Goal: Communication & Community: Answer question/provide support

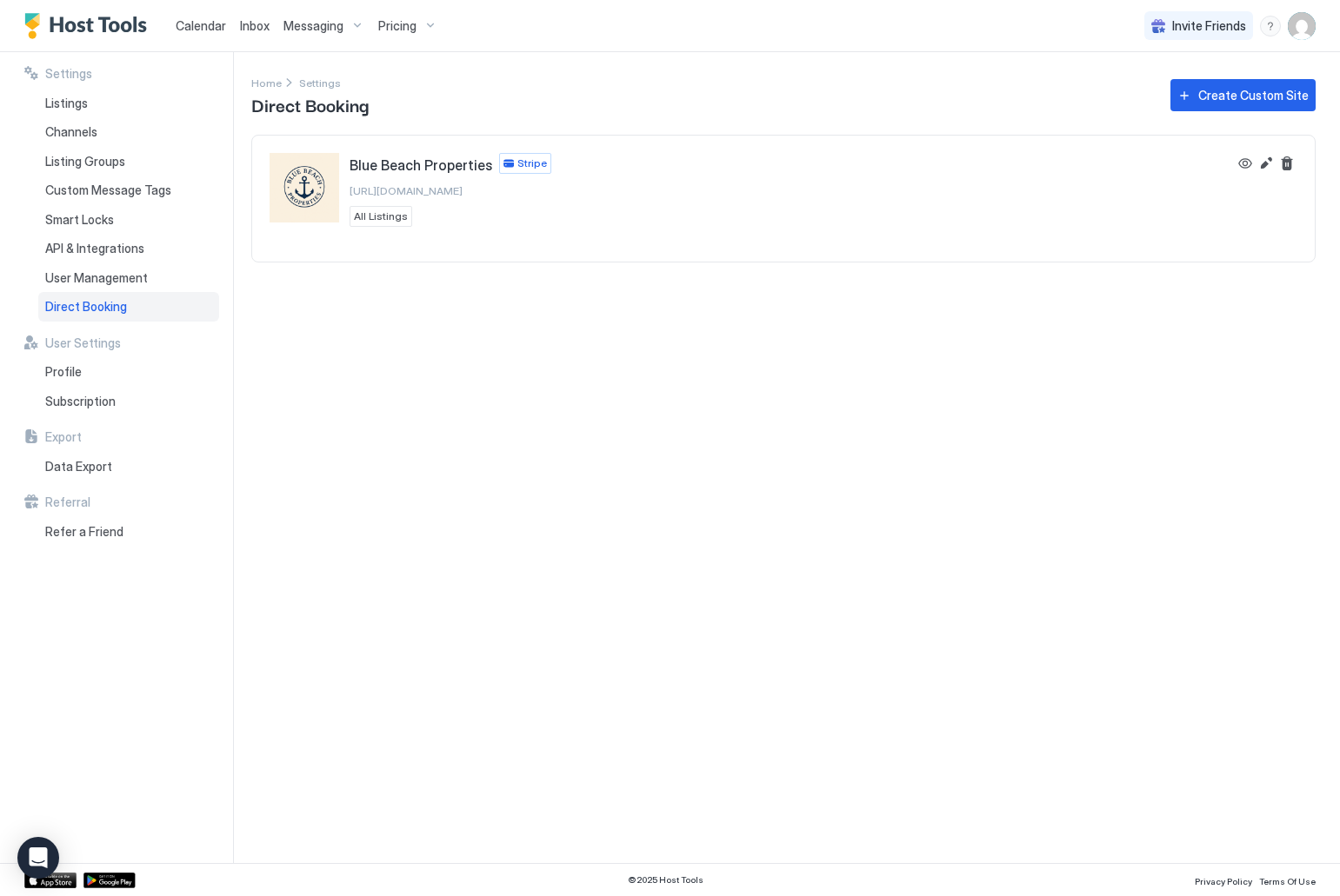
click at [197, 29] on span "Calendar" at bounding box center [201, 25] width 51 height 15
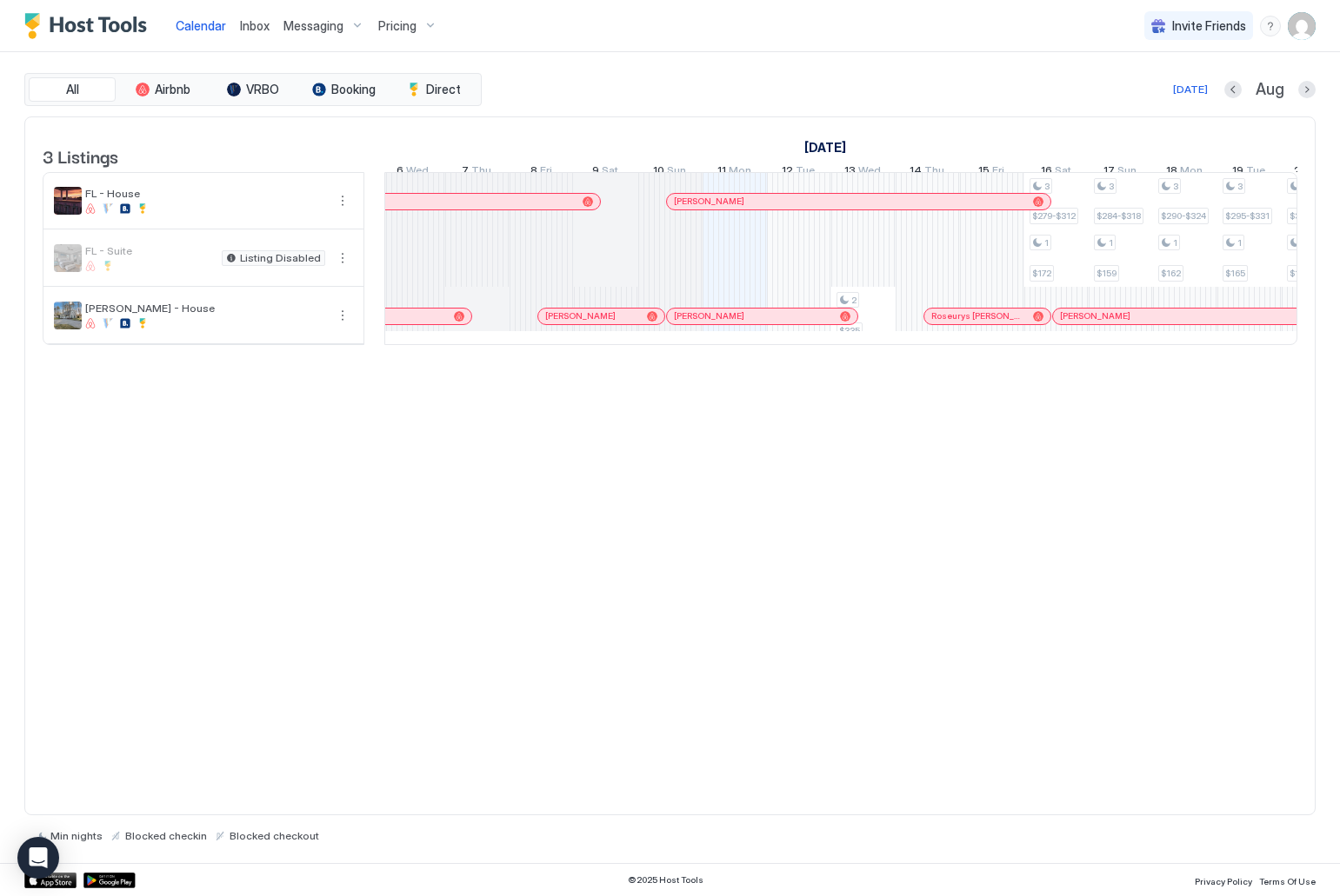
scroll to position [0, 644]
click at [760, 209] on div at bounding box center [760, 201] width 14 height 14
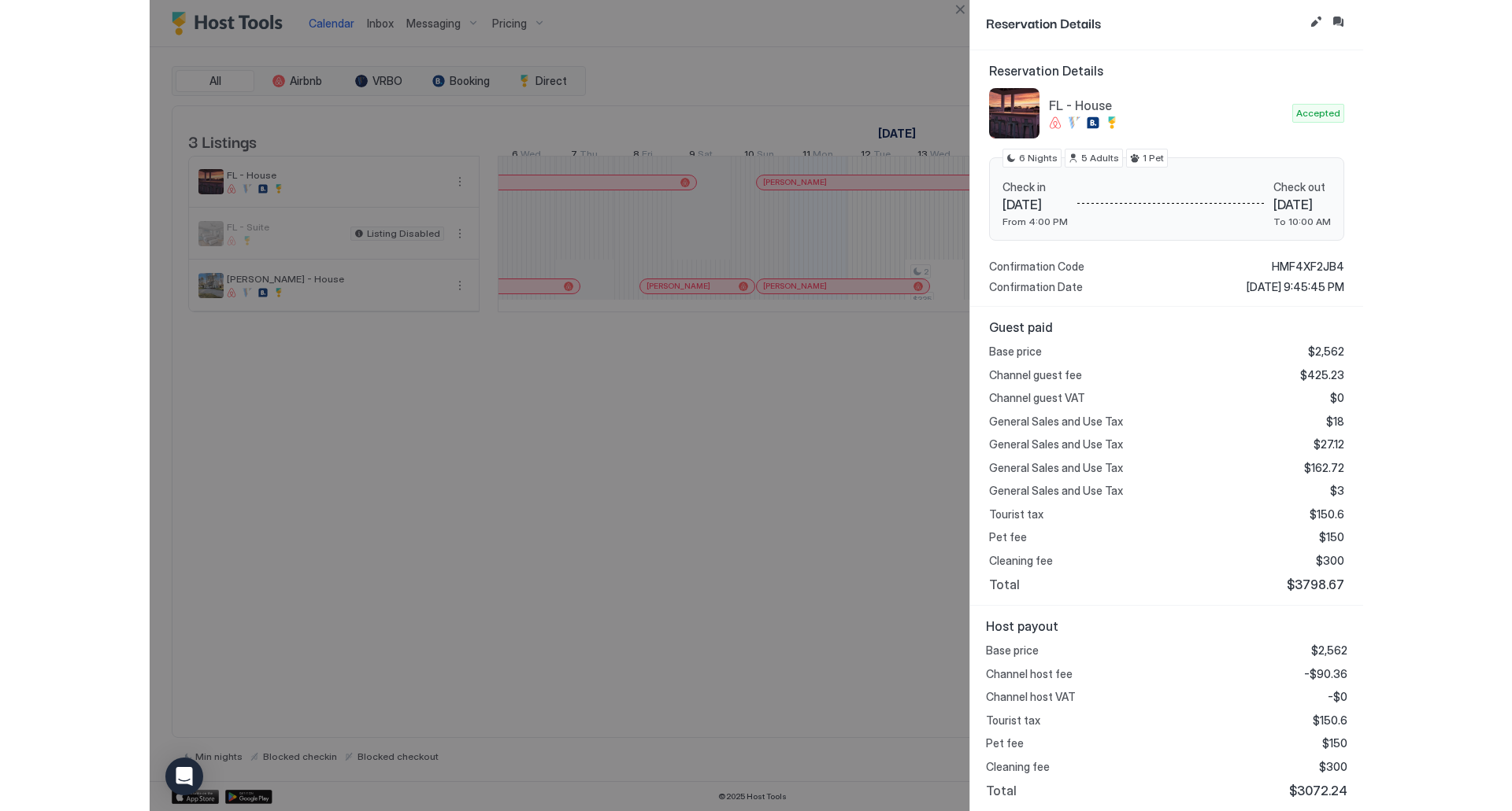
scroll to position [0, 0]
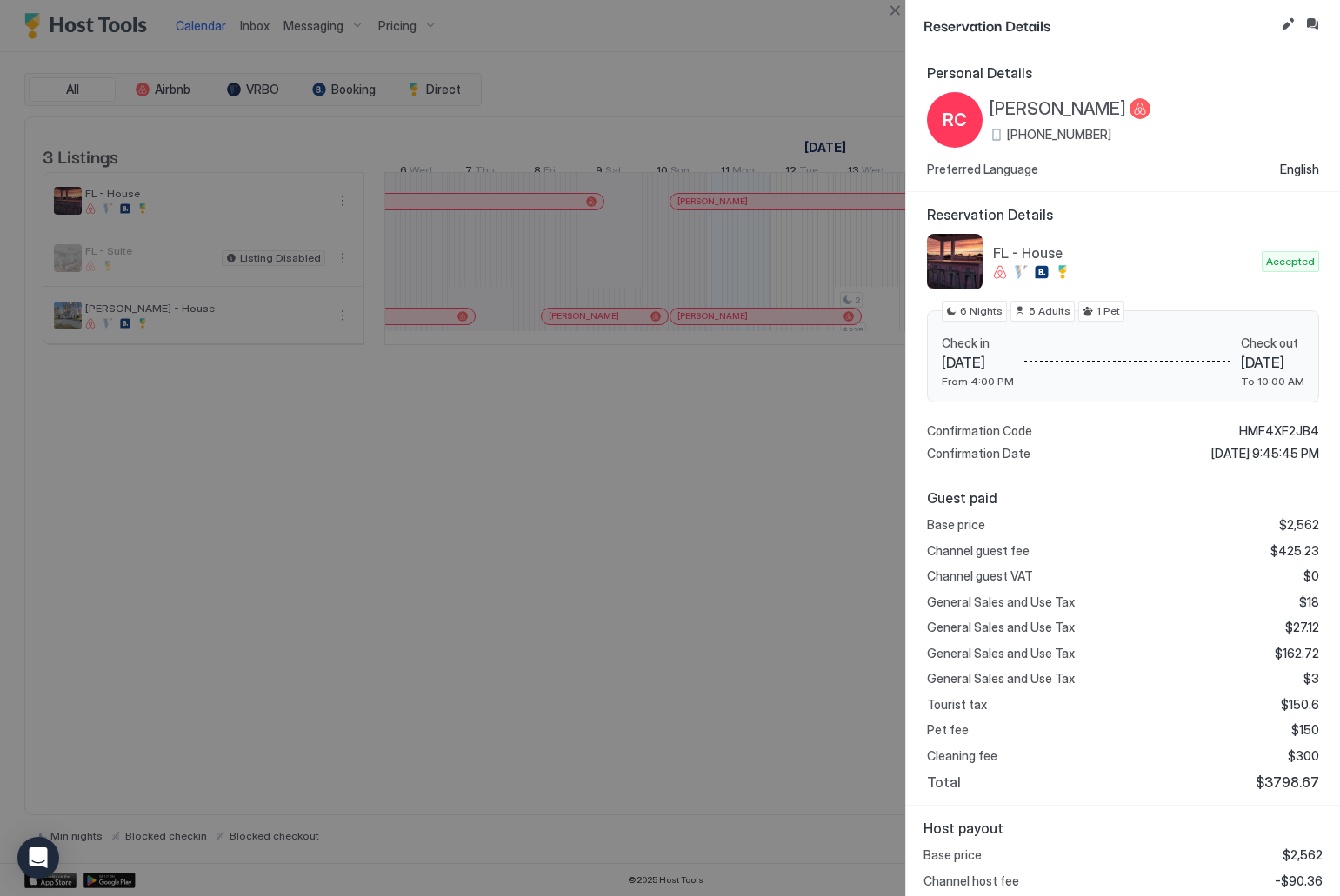
click at [824, 483] on div at bounding box center [670, 448] width 1340 height 896
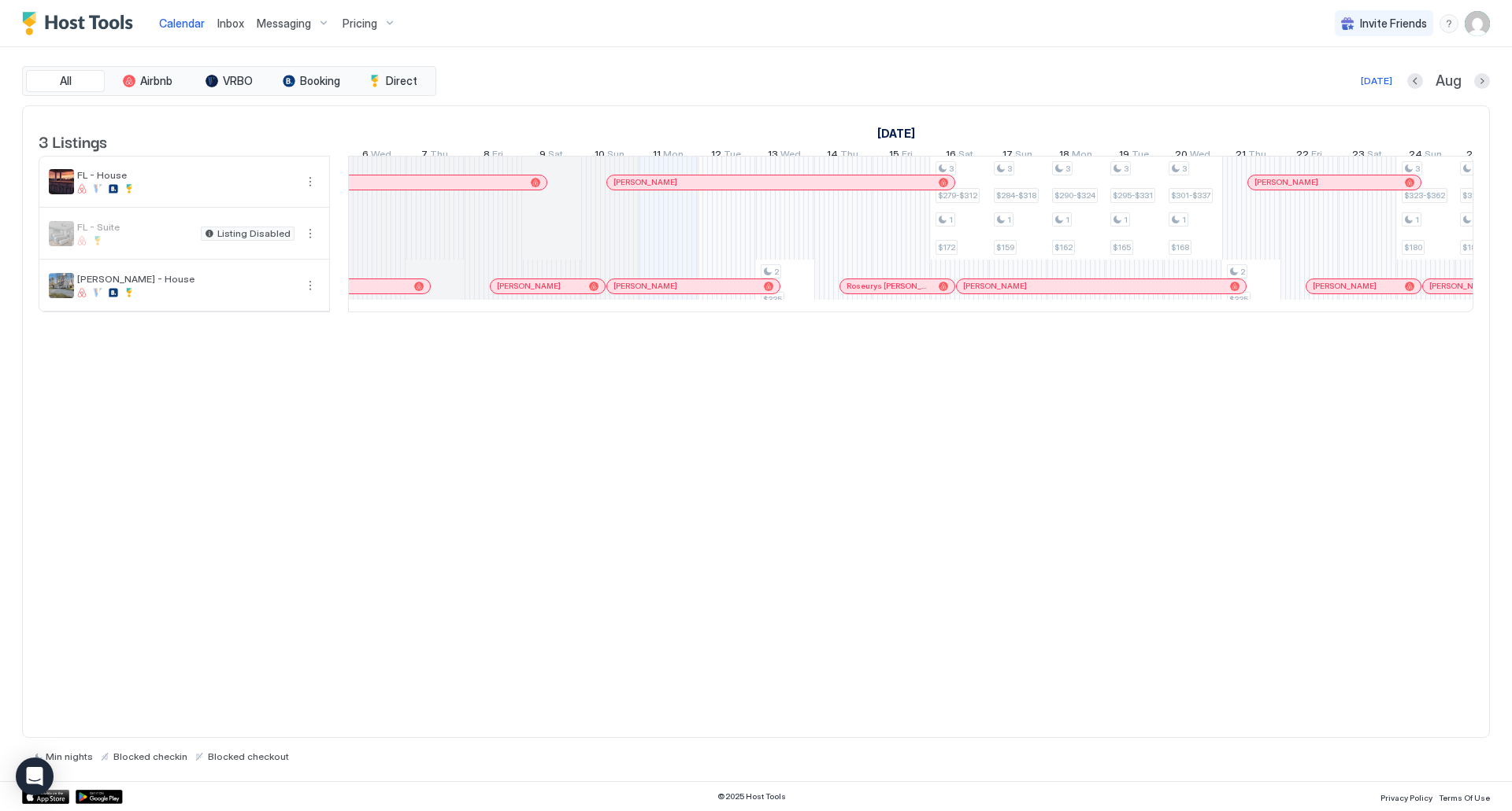
click at [231, 26] on span "Inbox" at bounding box center [231, 23] width 26 height 13
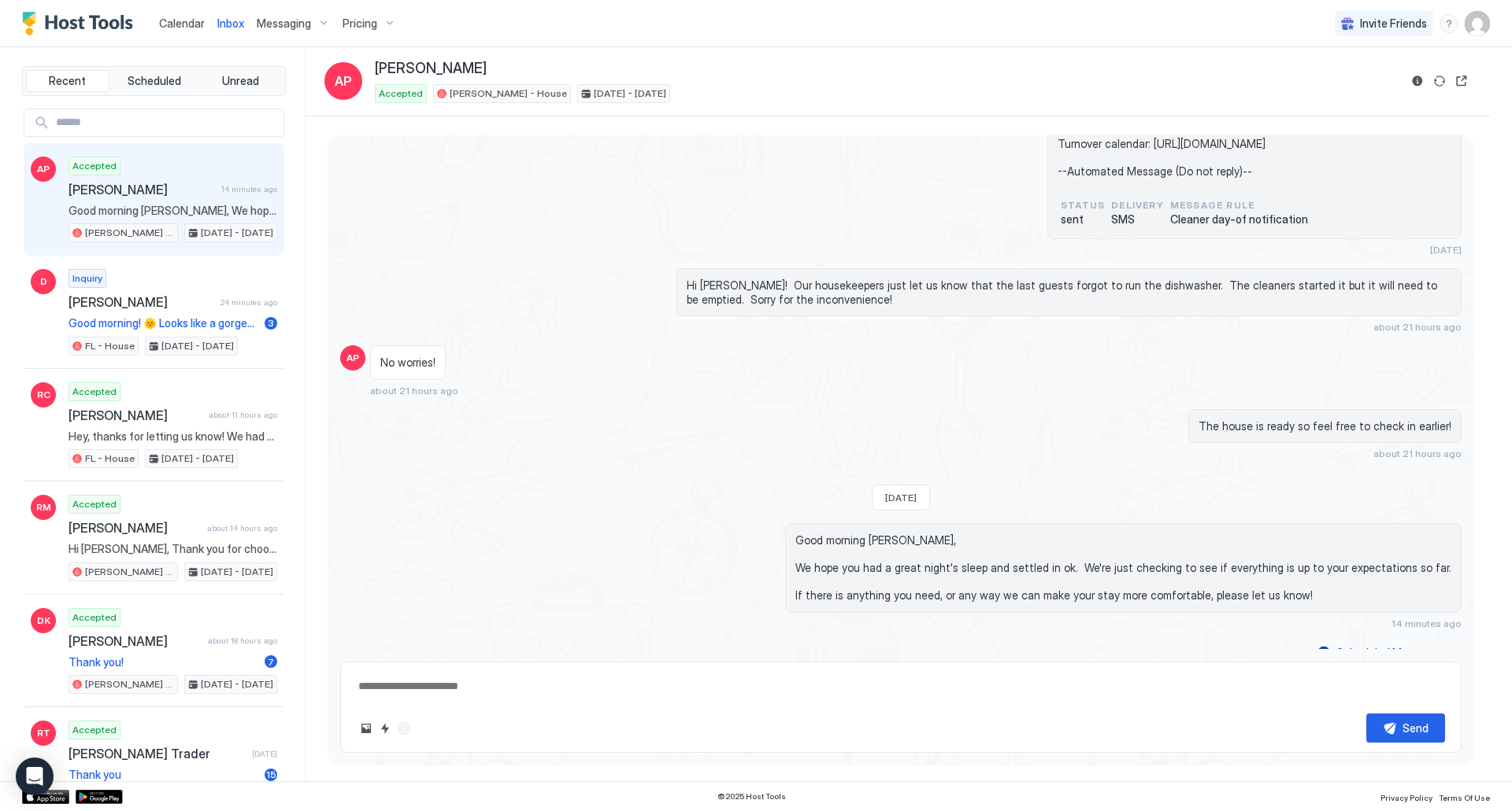
scroll to position [2305, 0]
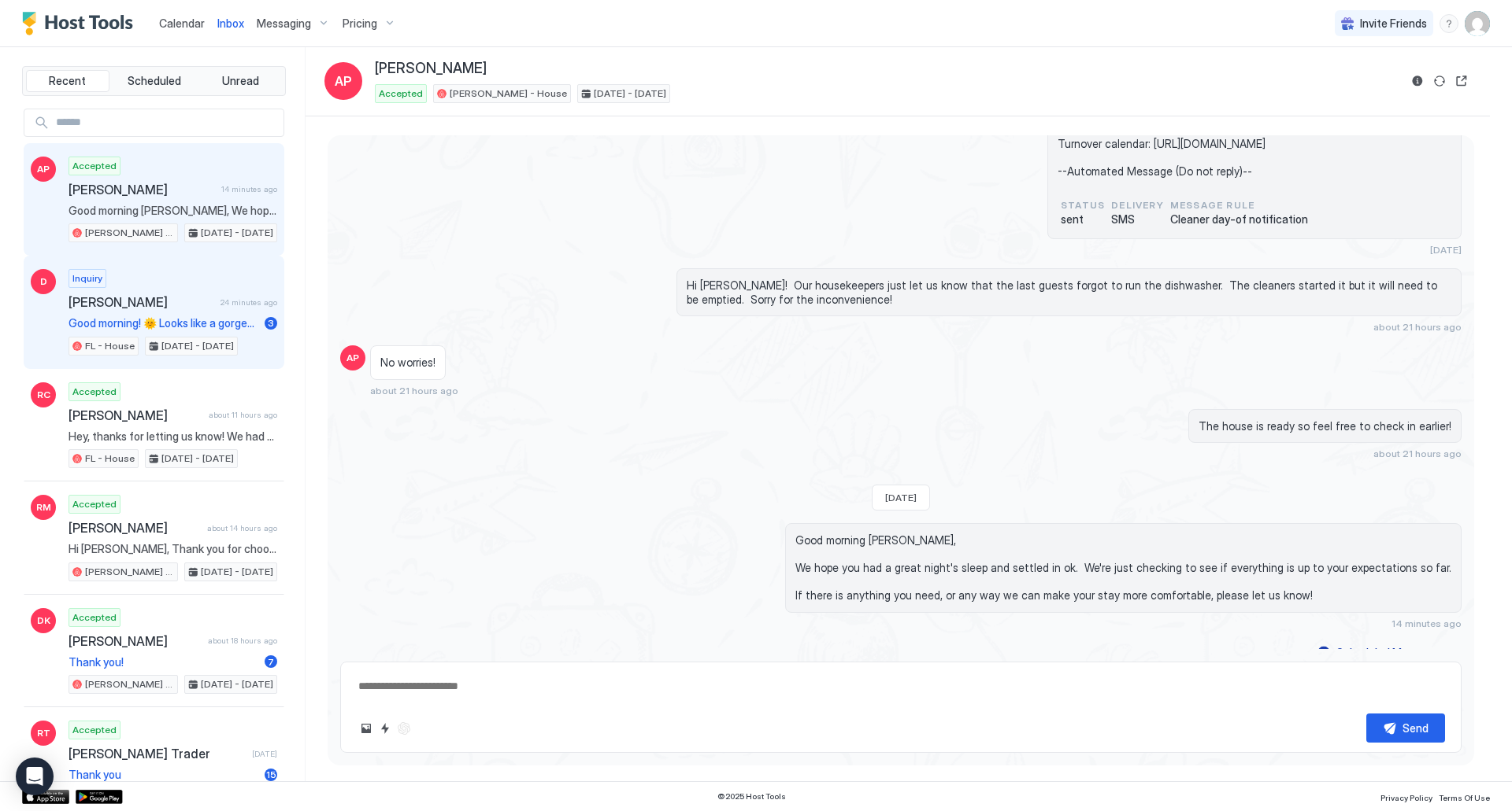
click at [120, 303] on span "[PERSON_NAME]" at bounding box center [142, 303] width 146 height 16
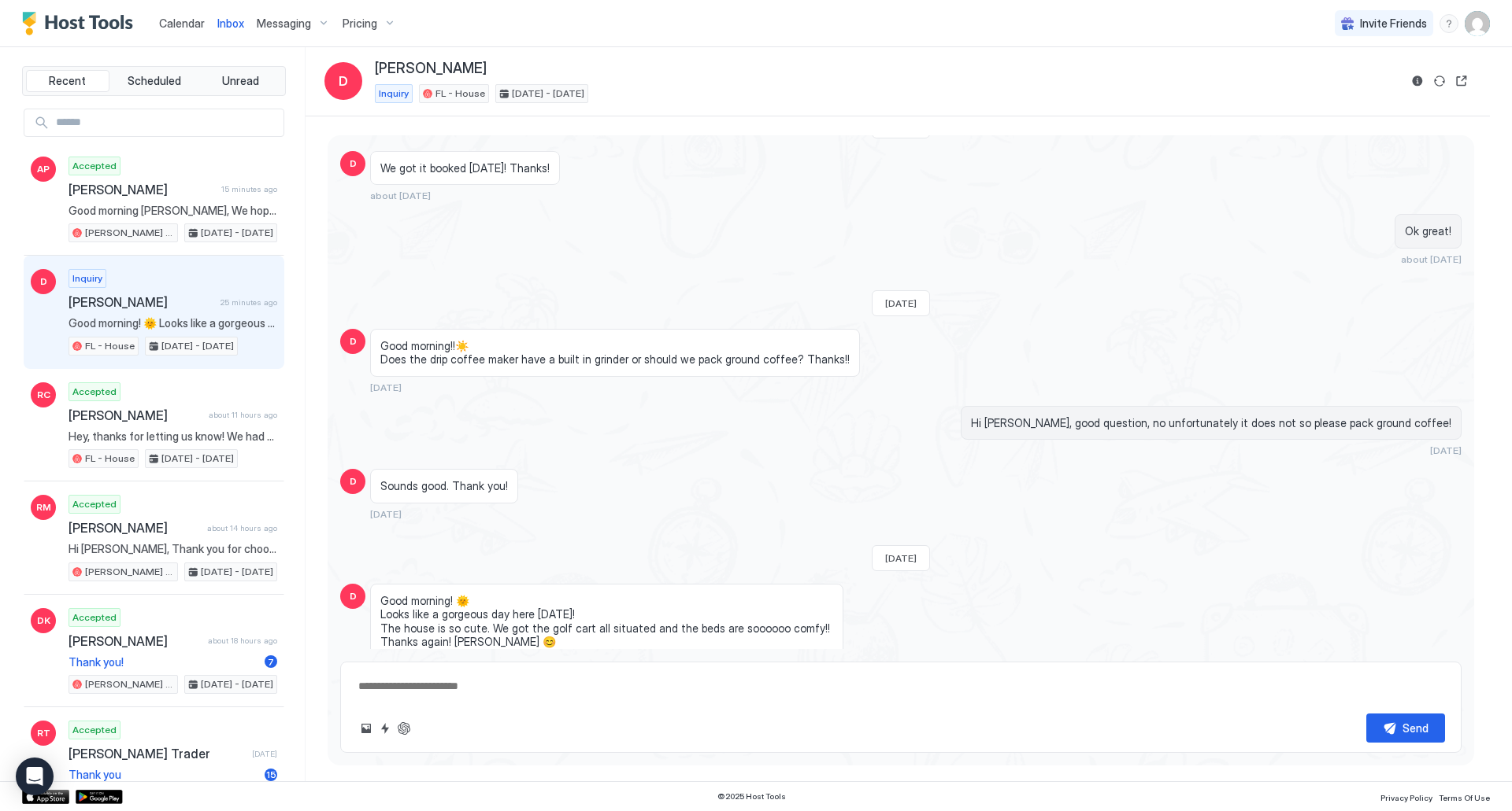
scroll to position [537, 0]
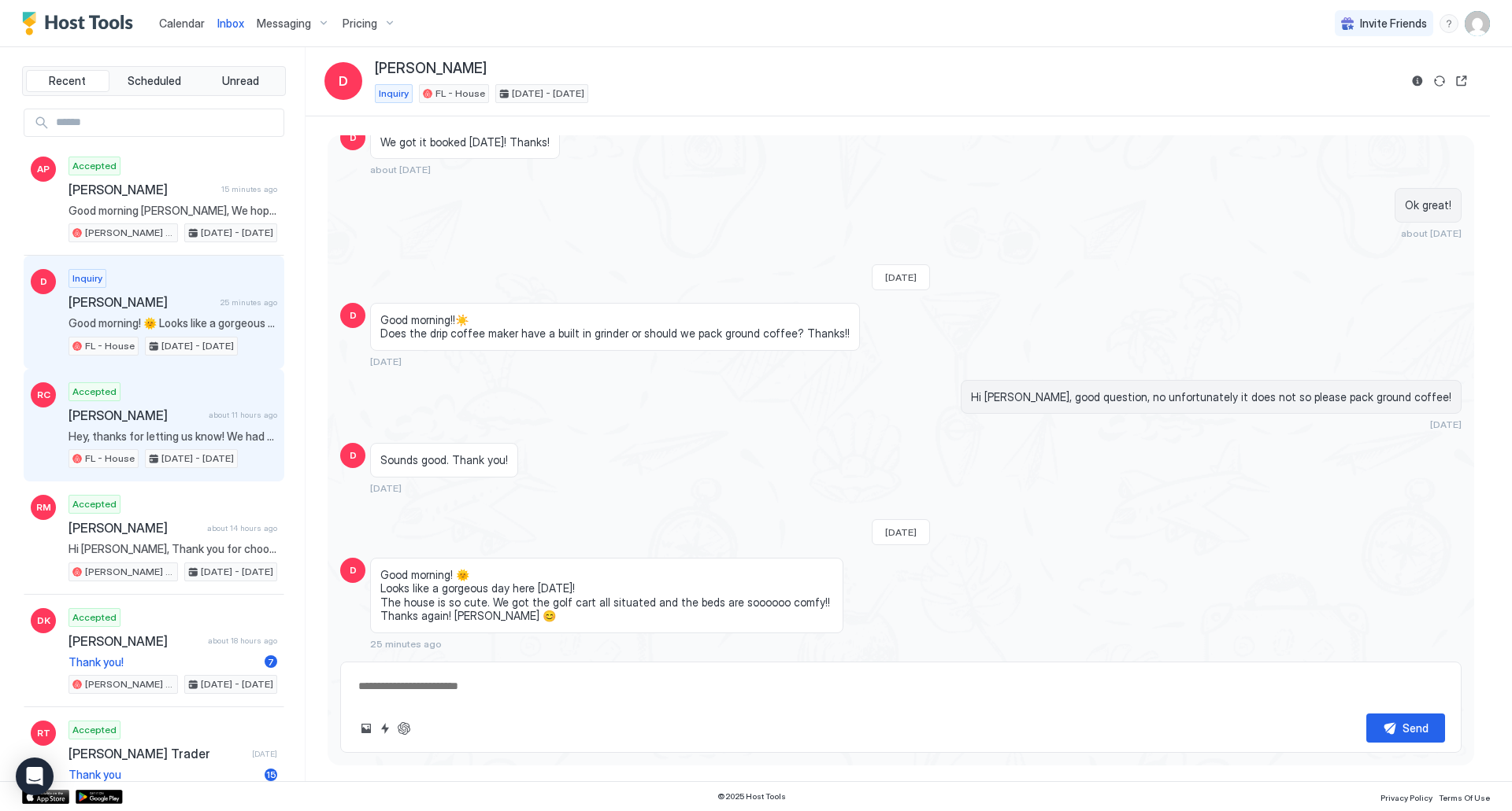
click at [153, 417] on span "[PERSON_NAME]" at bounding box center [136, 415] width 134 height 16
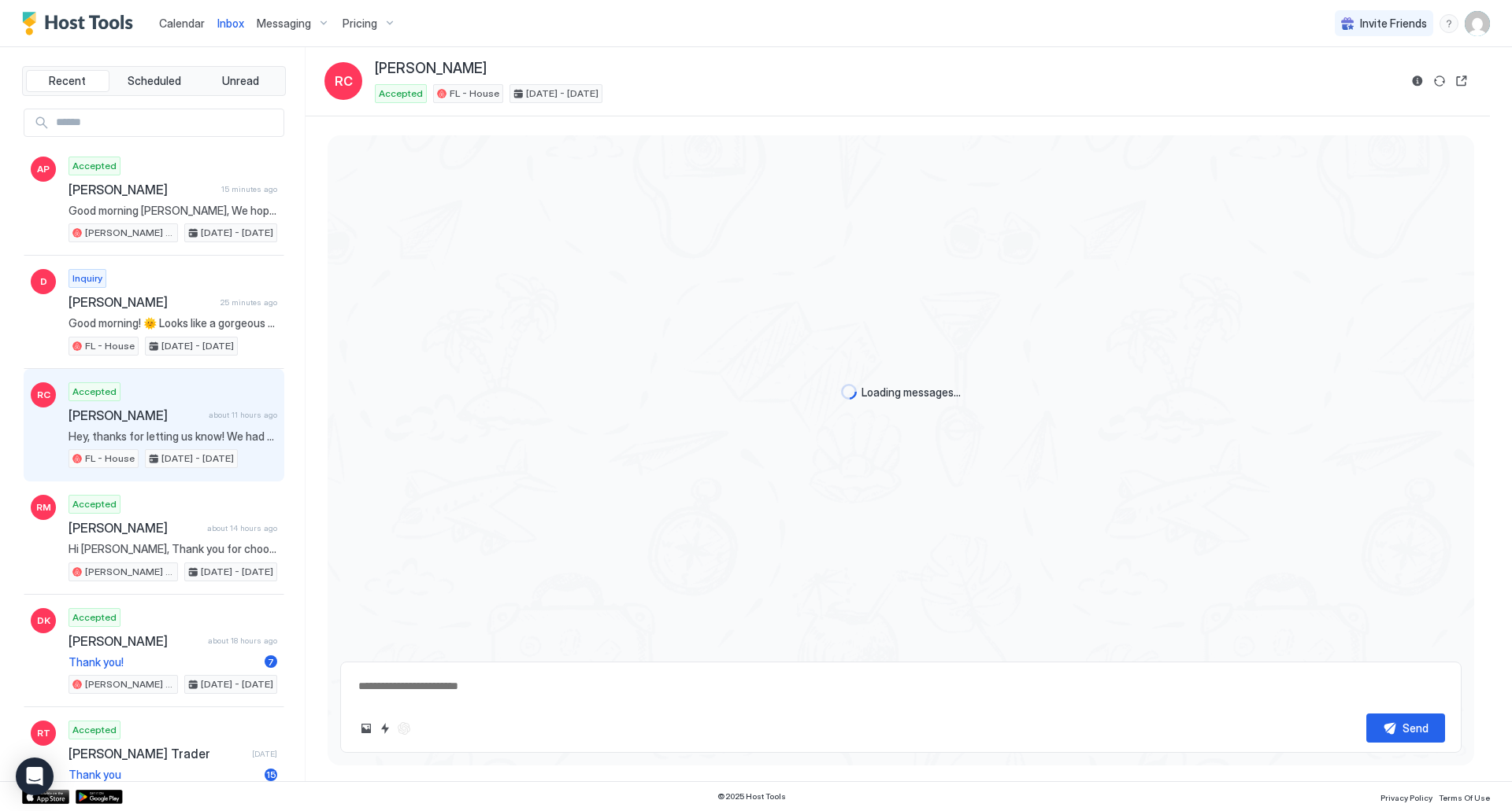
scroll to position [1809, 0]
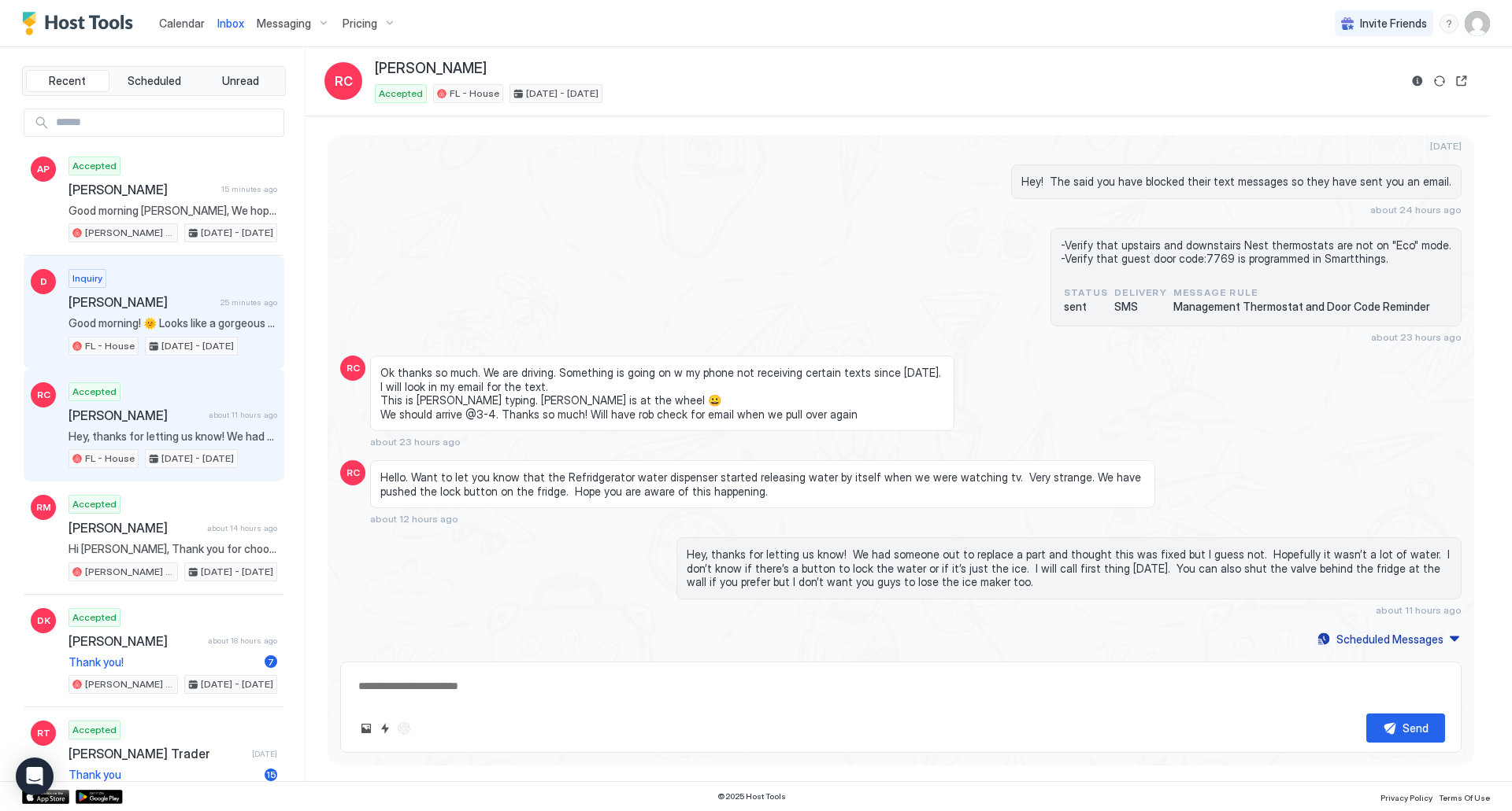
click at [161, 307] on span "[PERSON_NAME]" at bounding box center [142, 303] width 146 height 16
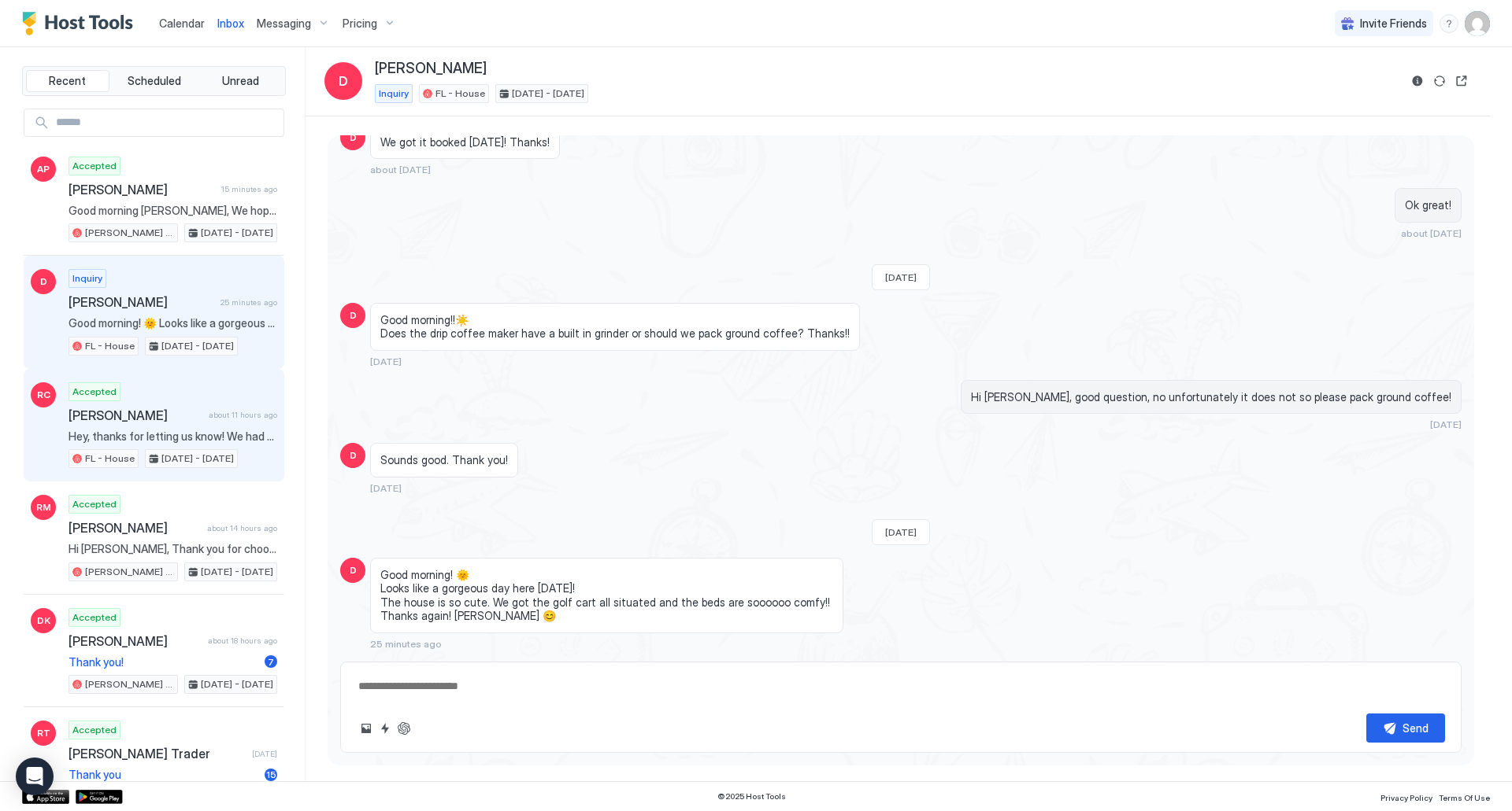
type textarea "*"
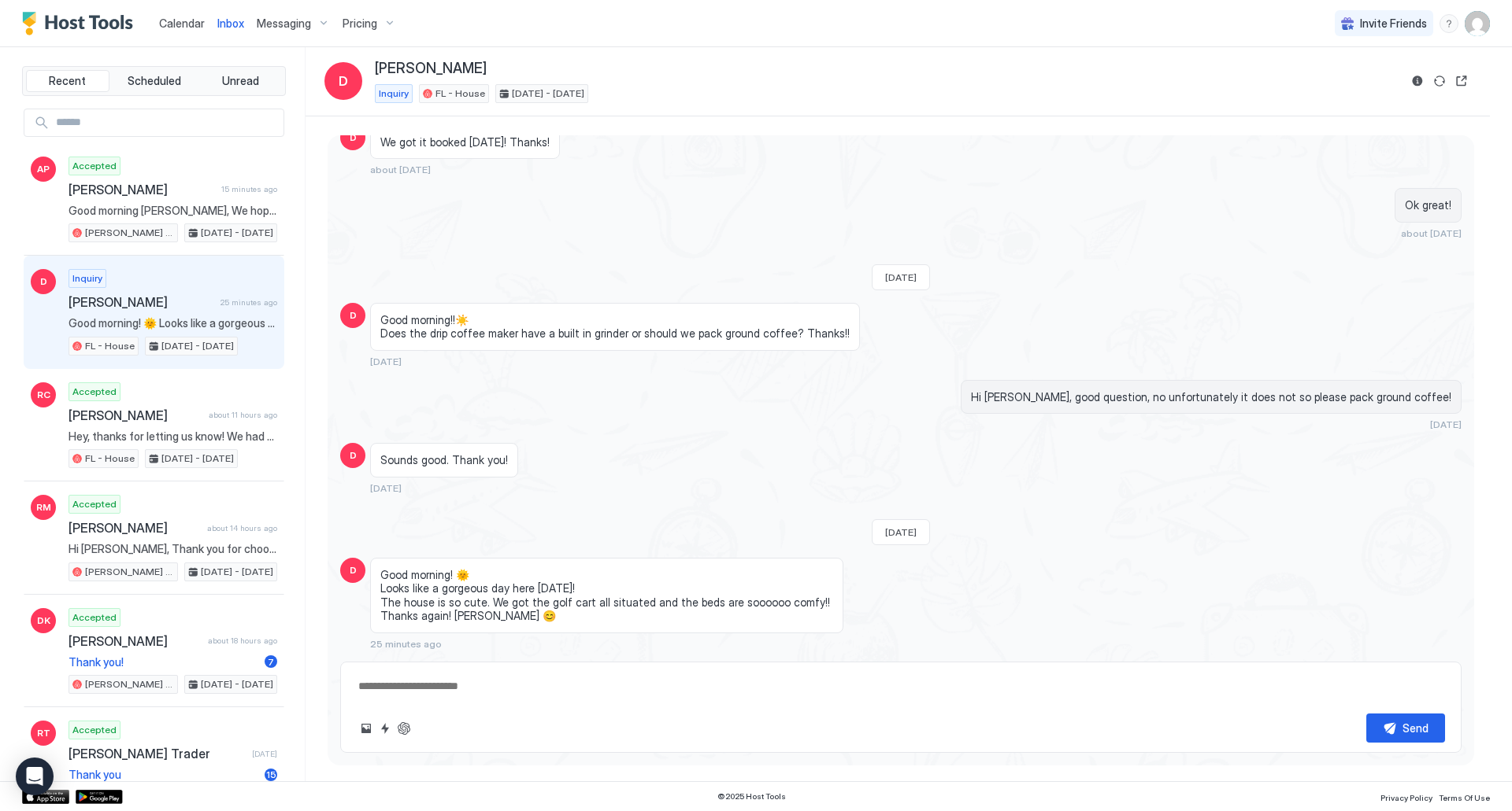
click at [494, 690] on textarea at bounding box center [900, 686] width 1089 height 29
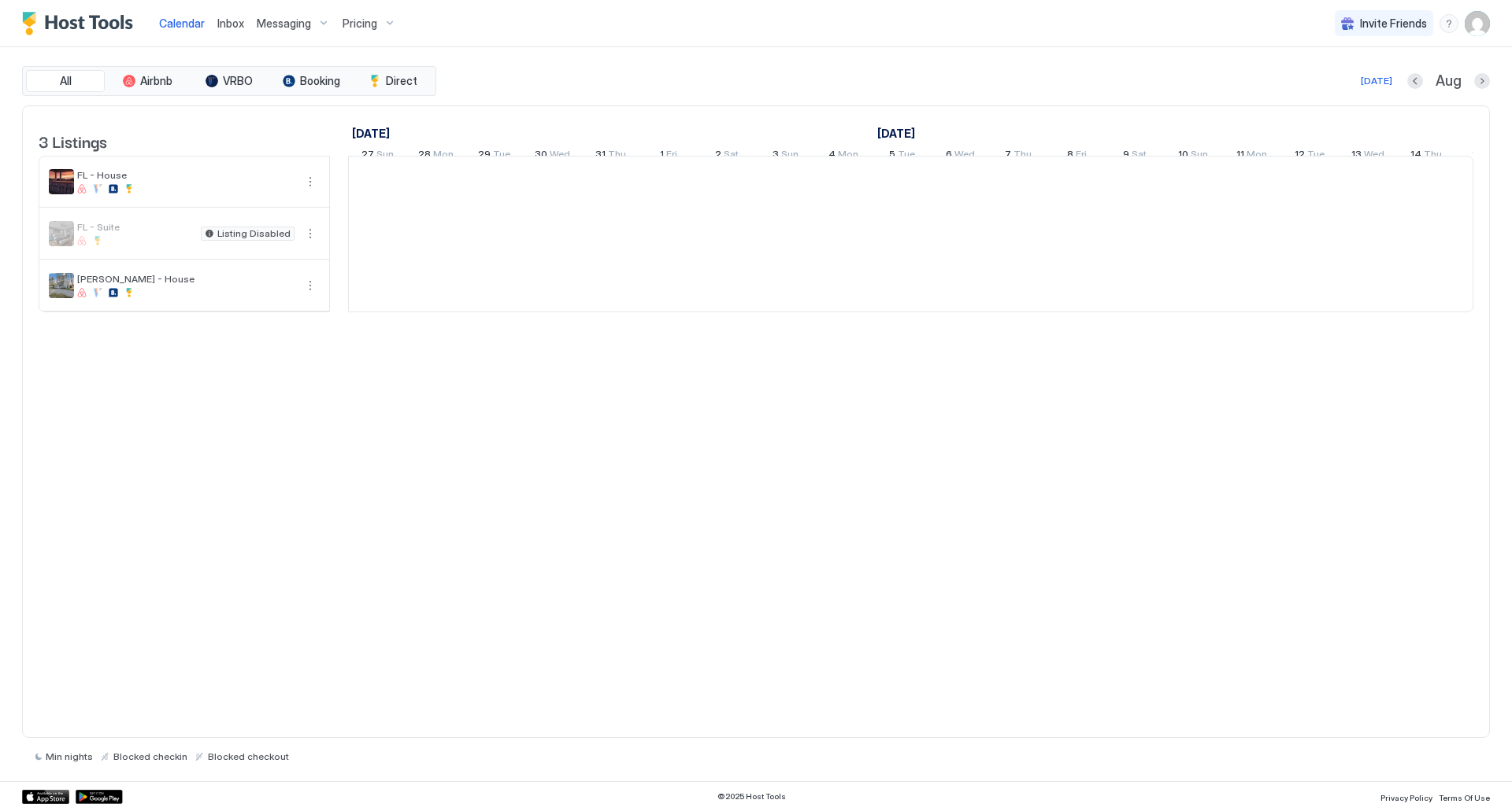
scroll to position [0, 875]
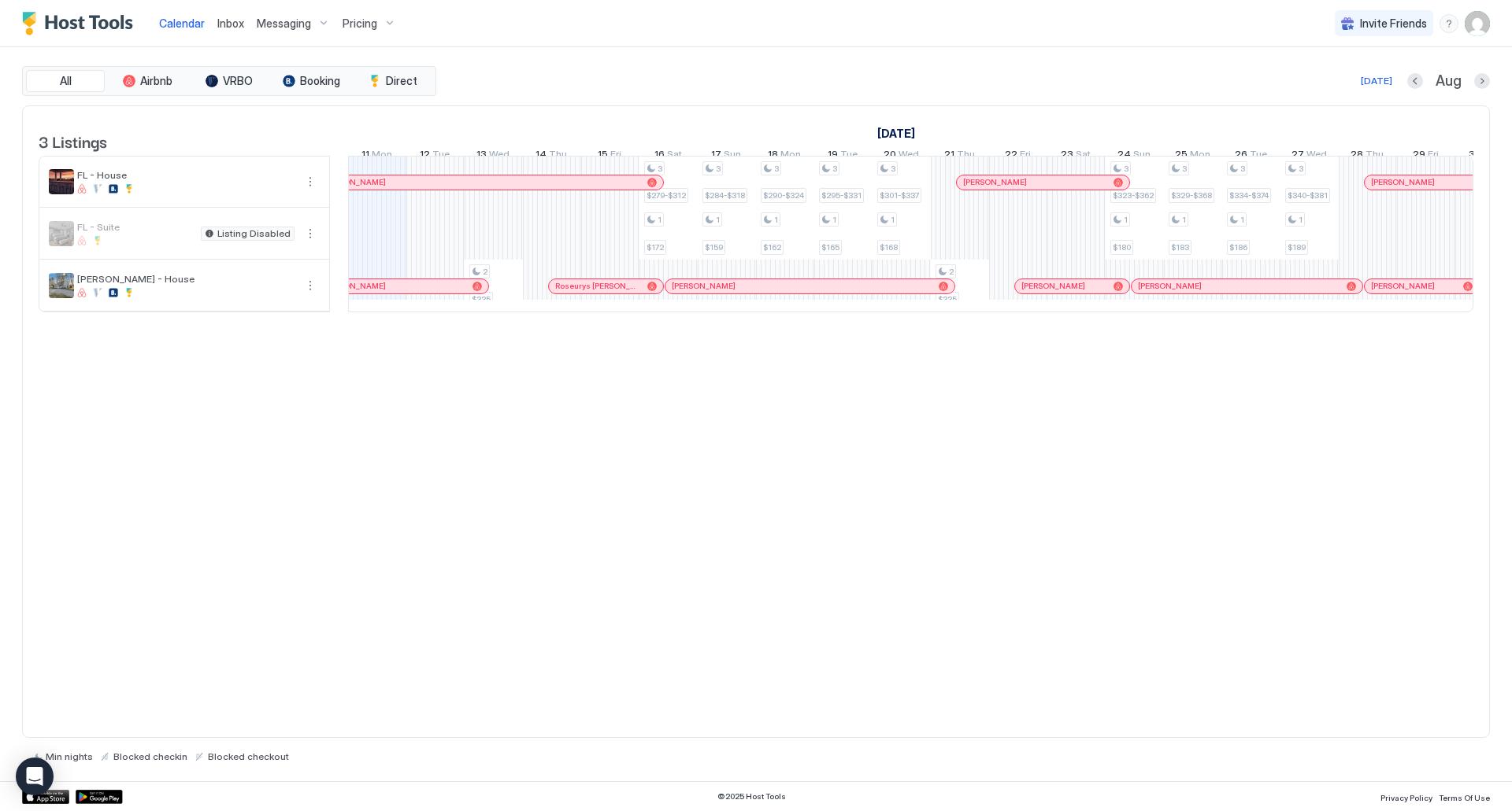
click at [1481, 24] on img "User profile" at bounding box center [1477, 24] width 26 height 26
click at [1343, 99] on div "Settings" at bounding box center [1389, 88] width 200 height 27
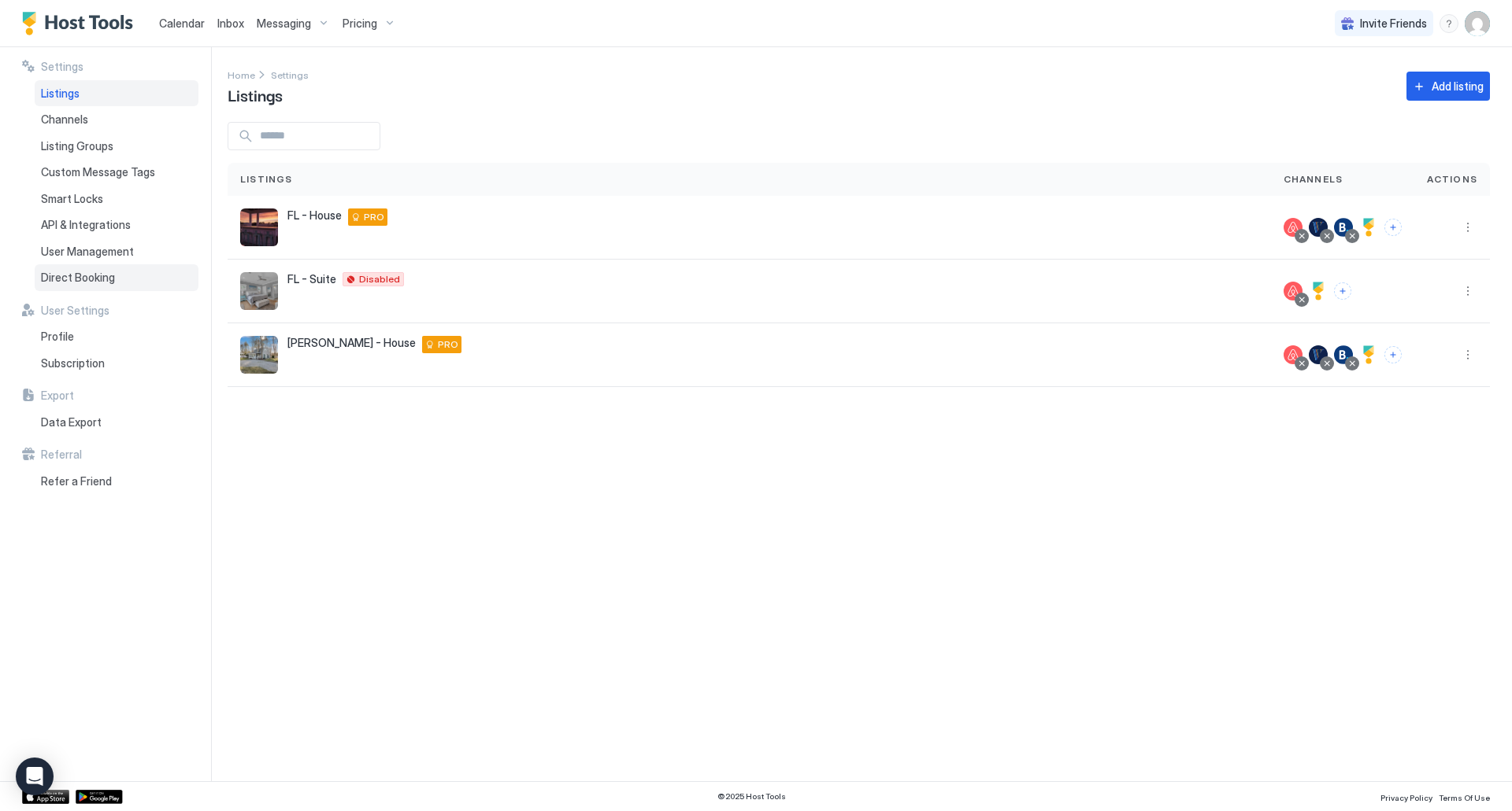
click at [73, 288] on div "Direct Booking" at bounding box center [116, 278] width 164 height 26
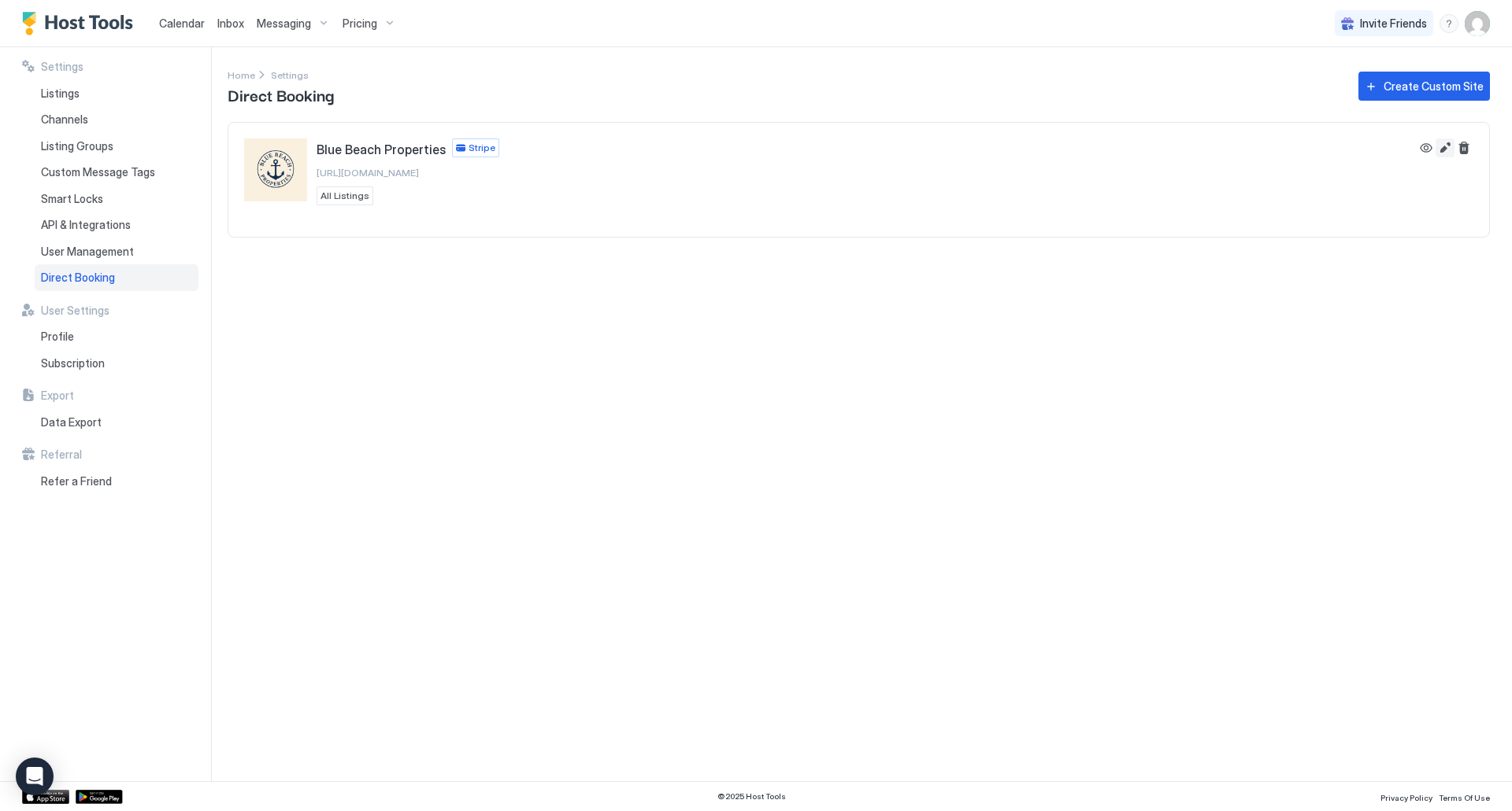
click at [1444, 150] on button "Edit" at bounding box center [1444, 147] width 18 height 18
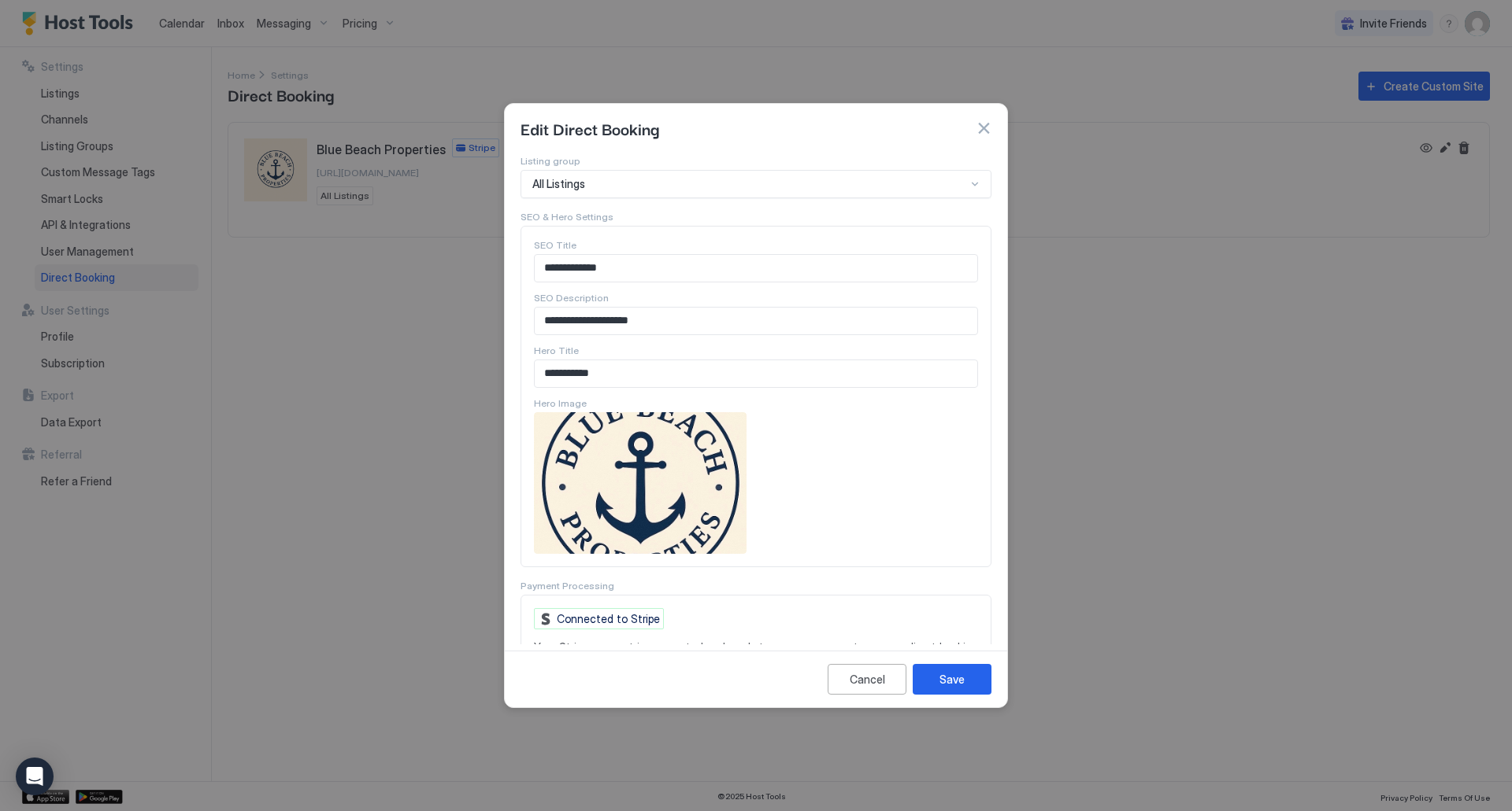
scroll to position [758, 0]
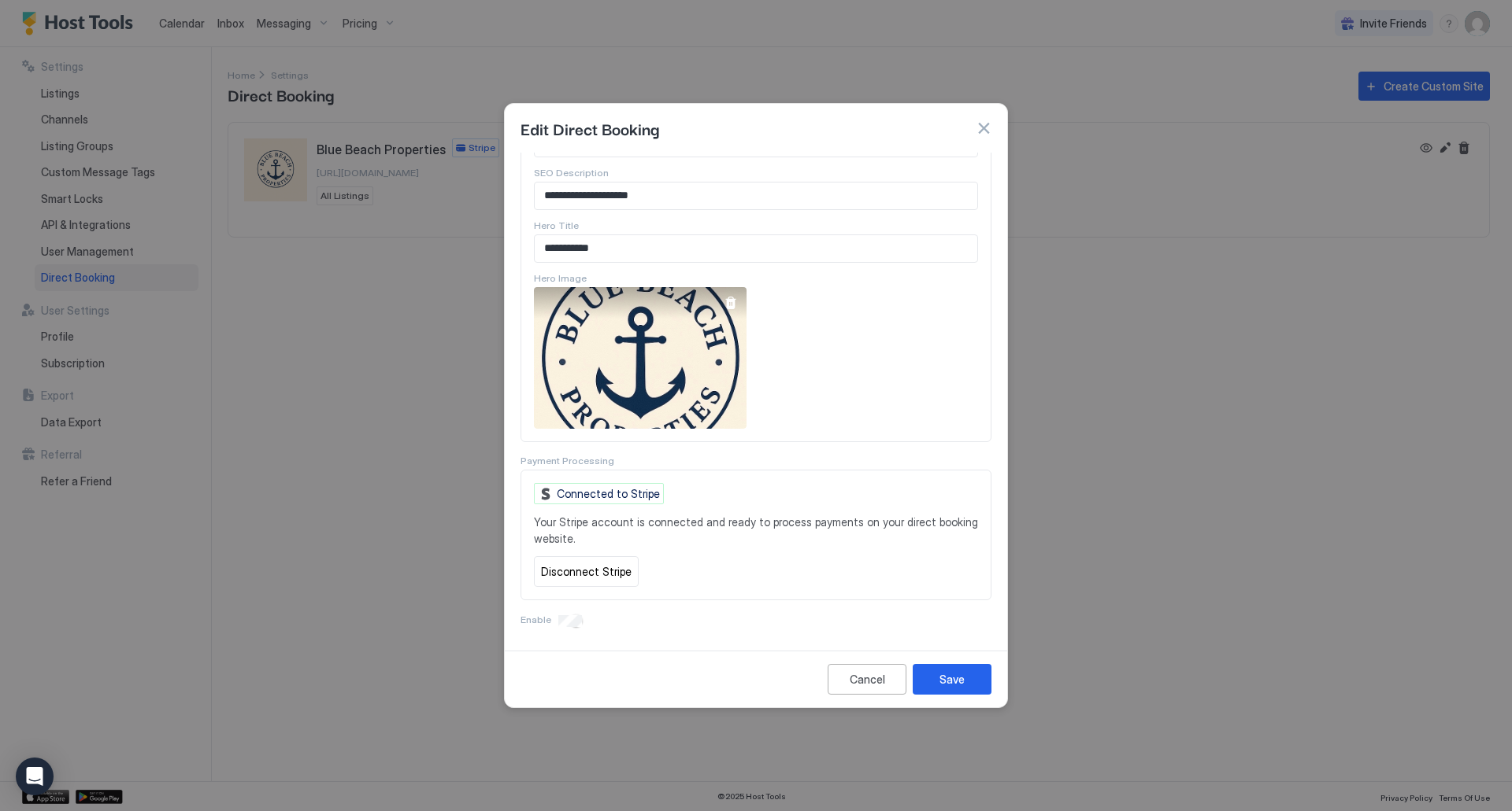
click at [673, 370] on div "View image" at bounding box center [641, 358] width 213 height 142
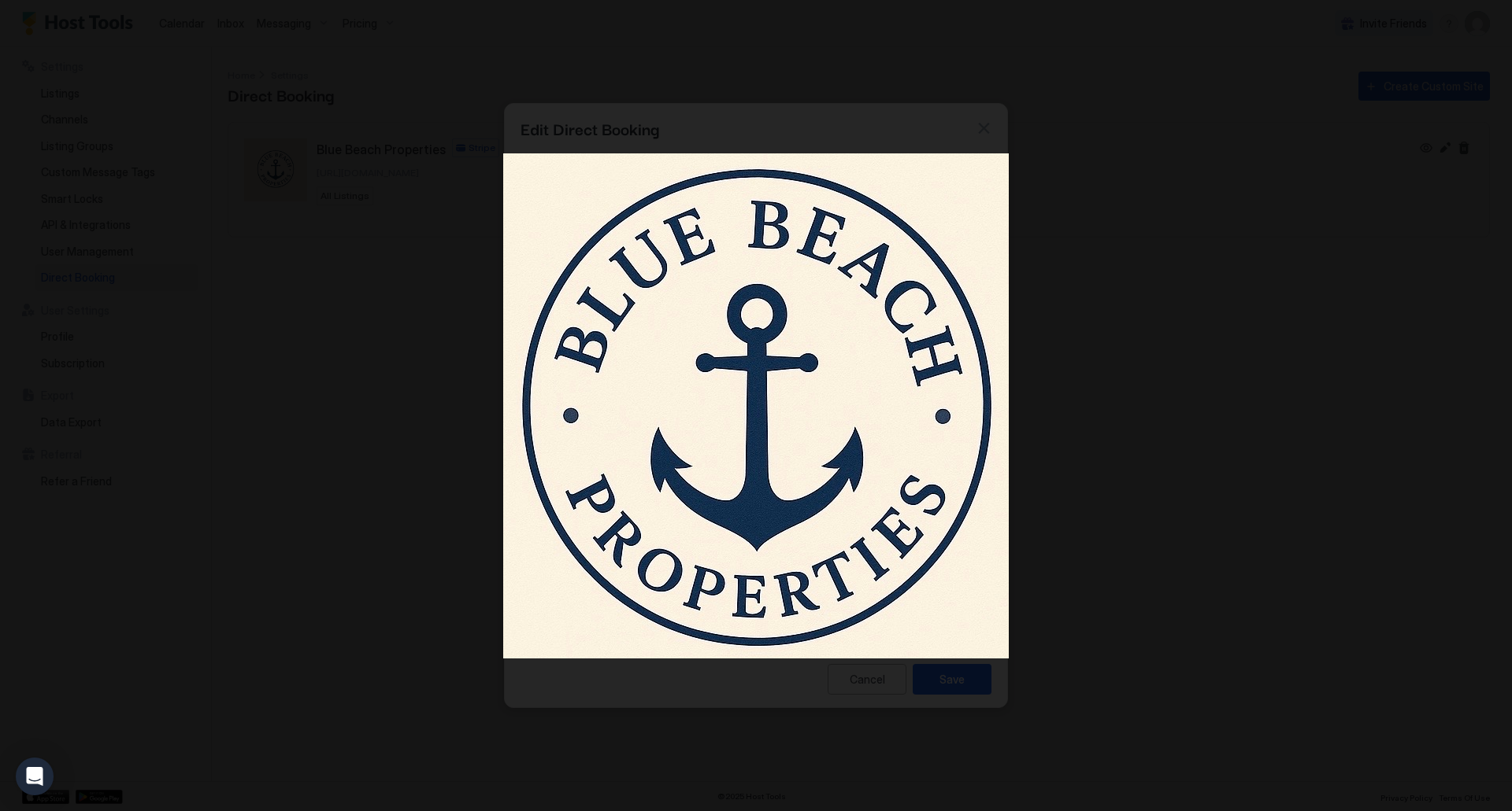
click at [303, 66] on div at bounding box center [756, 406] width 1512 height 811
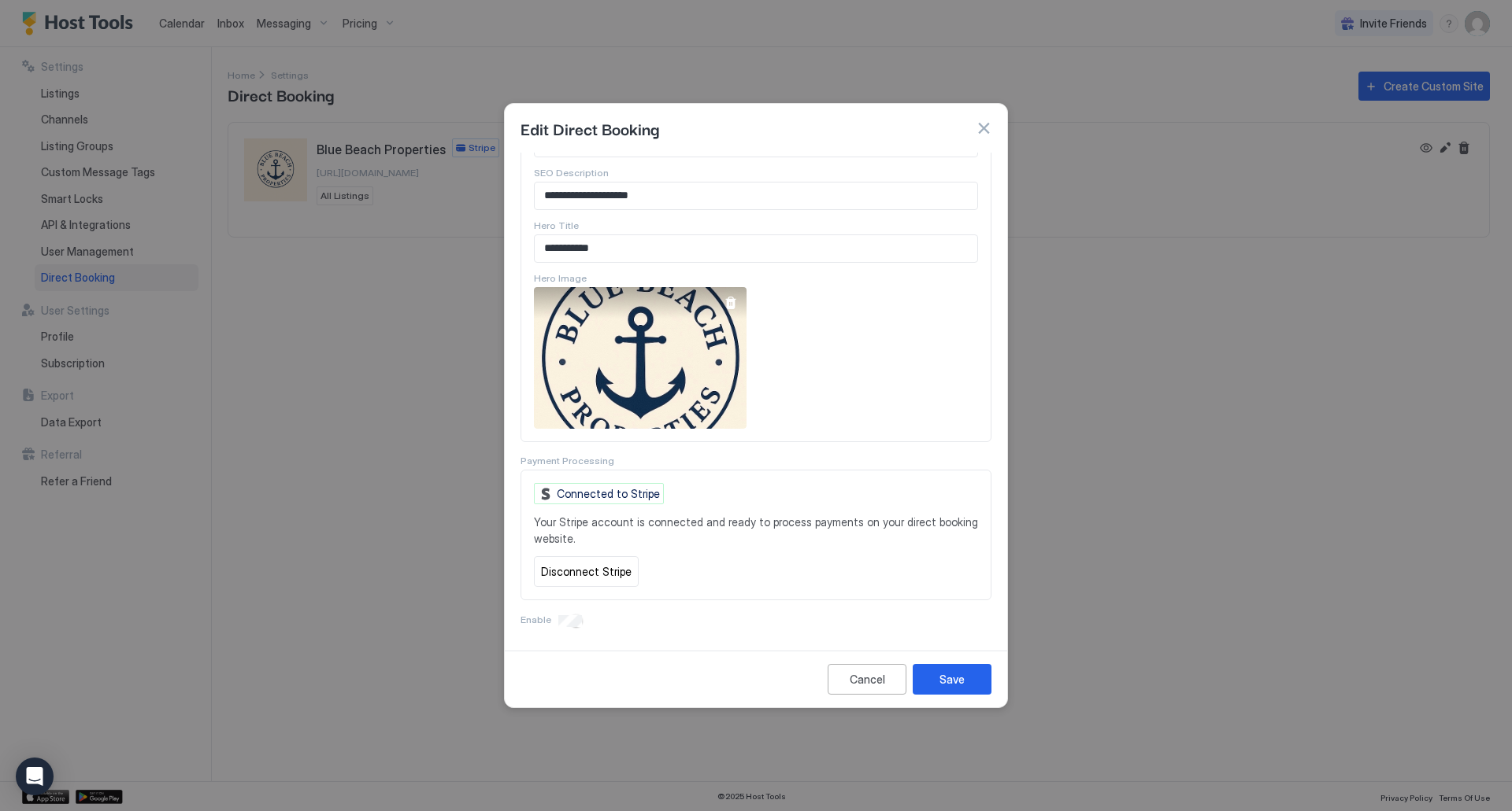
click at [728, 303] on div at bounding box center [730, 303] width 12 height 12
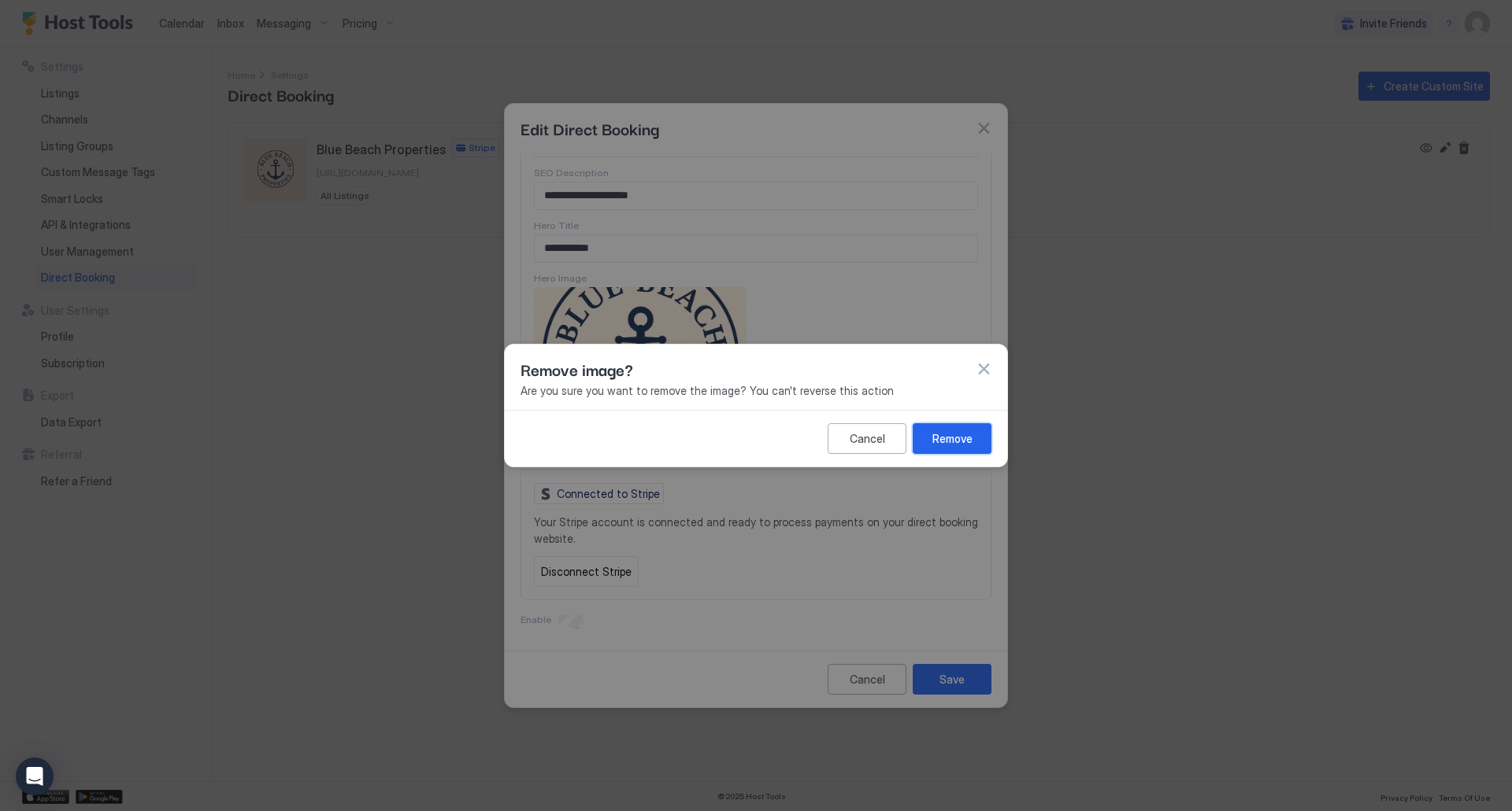
click at [934, 436] on div "Remove" at bounding box center [952, 438] width 40 height 17
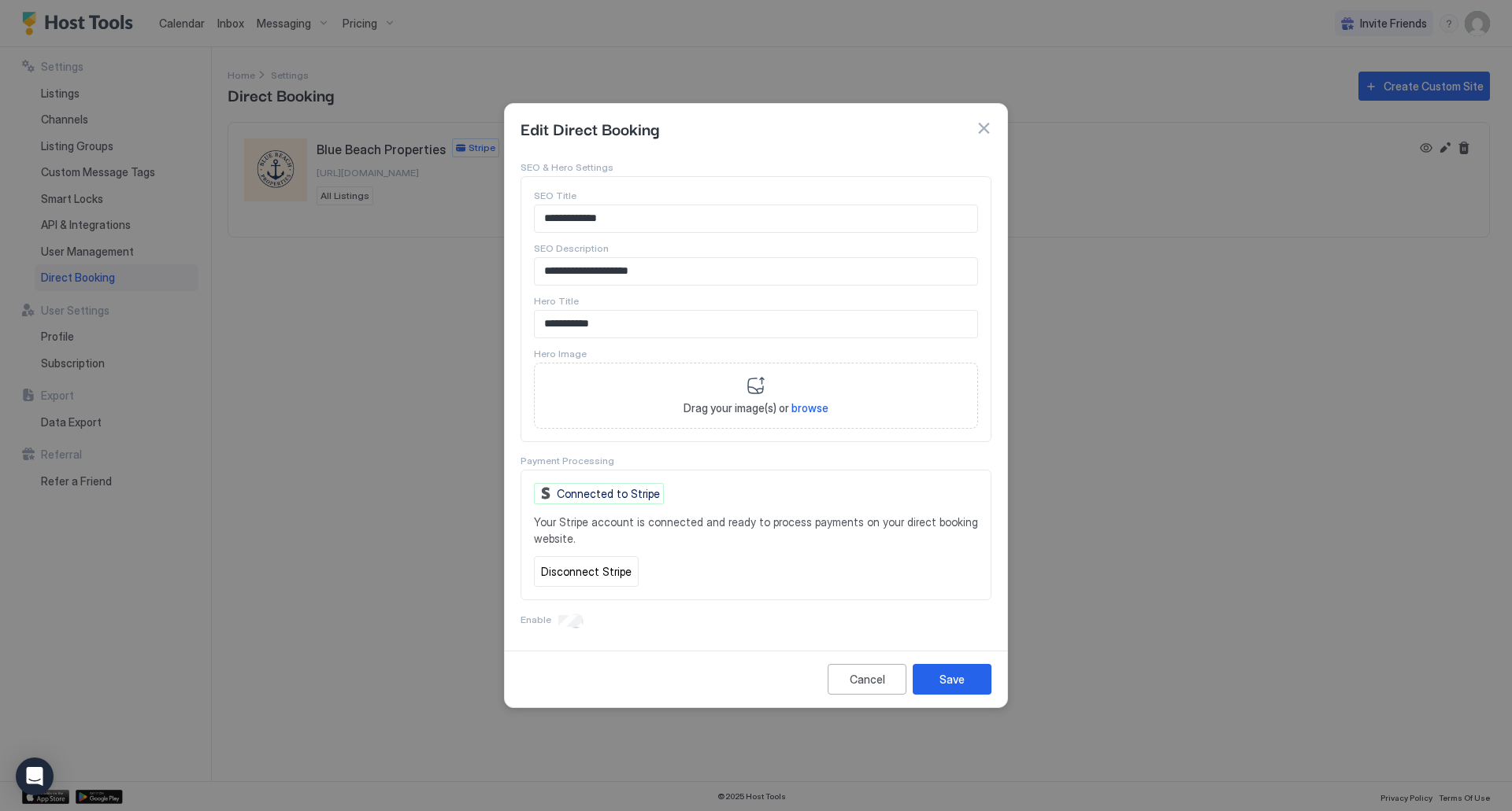
click at [803, 407] on span "browse" at bounding box center [810, 407] width 37 height 13
type input "**********"
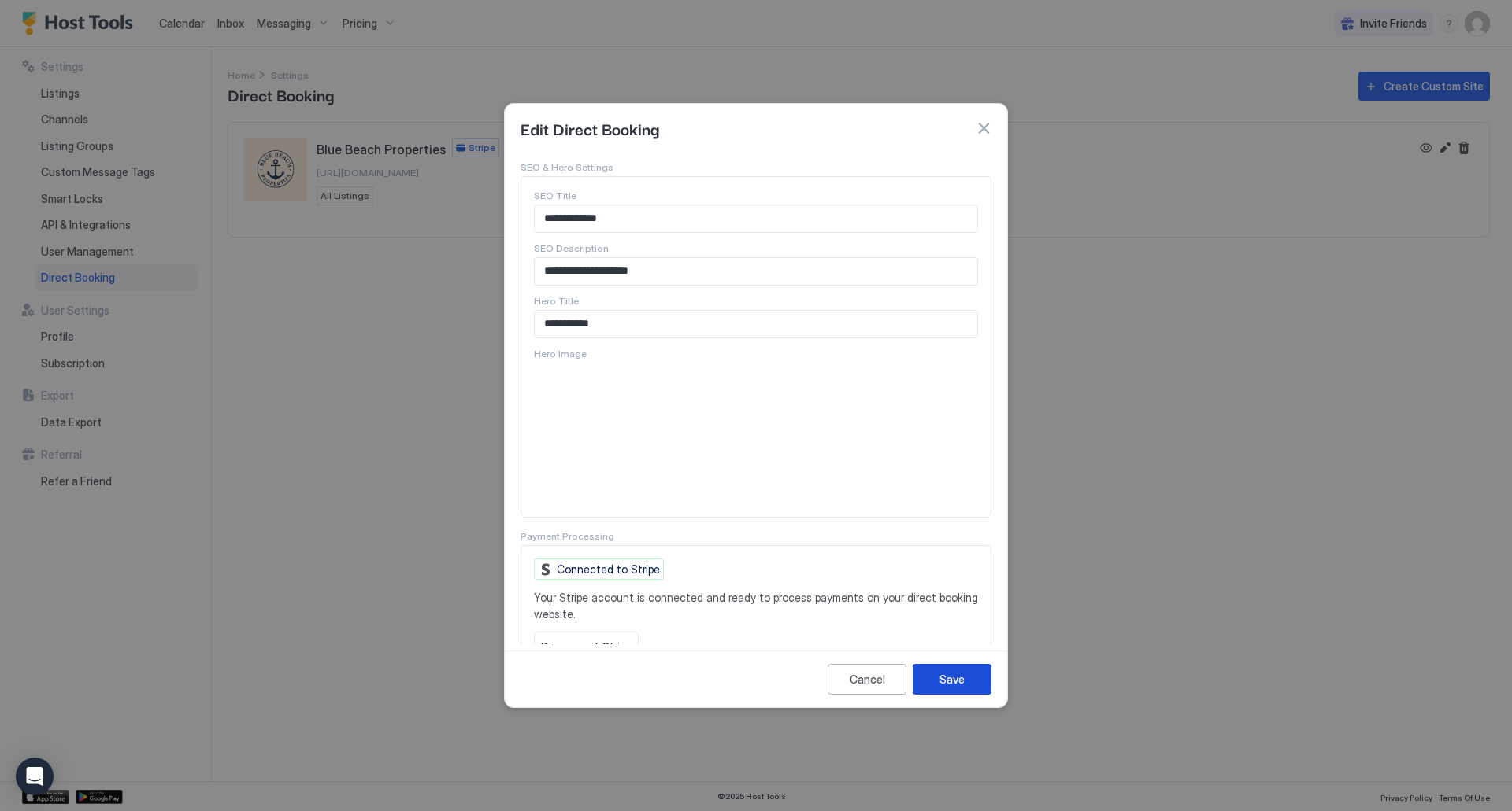
click at [965, 678] on button "Save" at bounding box center [951, 679] width 78 height 31
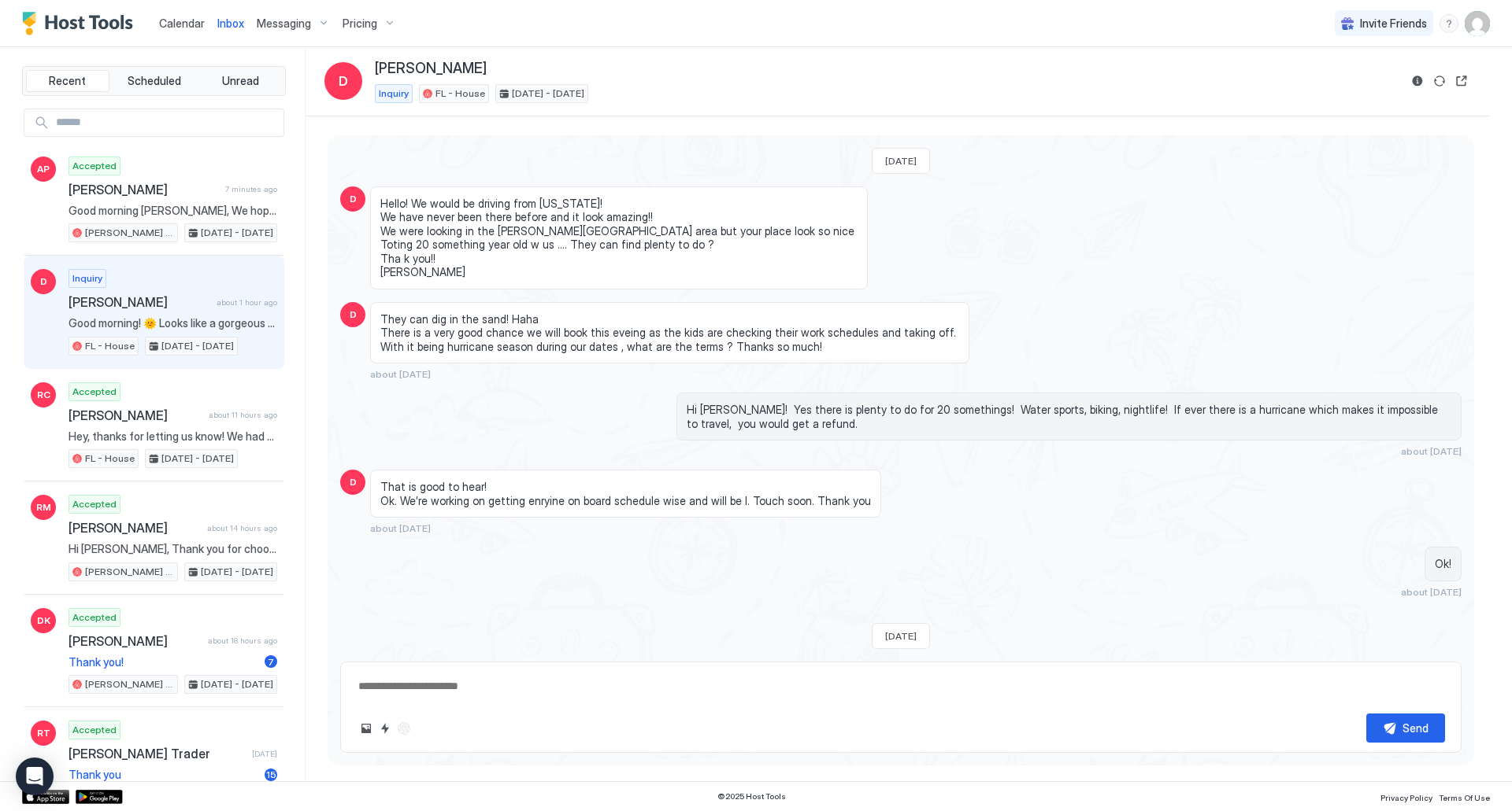
type textarea "*"
